Goal: Task Accomplishment & Management: Manage account settings

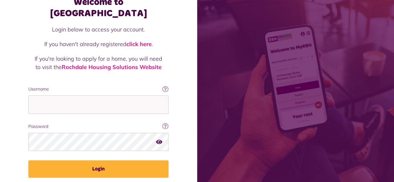
scroll to position [41, 0]
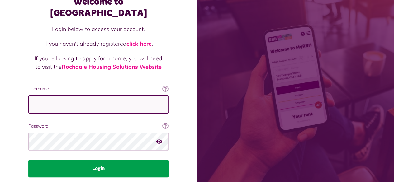
type input "**********"
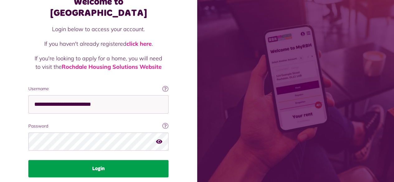
click at [118, 160] on button "Login" at bounding box center [98, 168] width 140 height 17
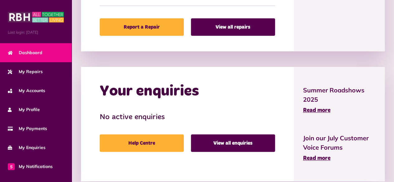
scroll to position [405, 0]
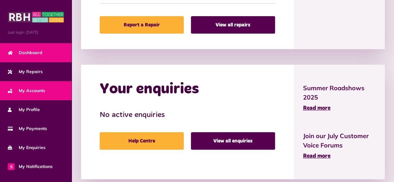
click at [30, 88] on span "My Accounts" at bounding box center [26, 91] width 37 height 7
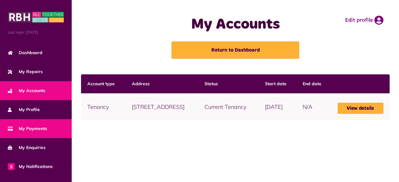
click at [28, 131] on span "My Payments" at bounding box center [27, 129] width 39 height 7
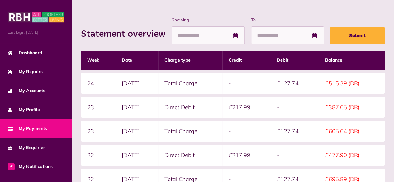
scroll to position [77, 0]
